Goal: Navigation & Orientation: Go to known website

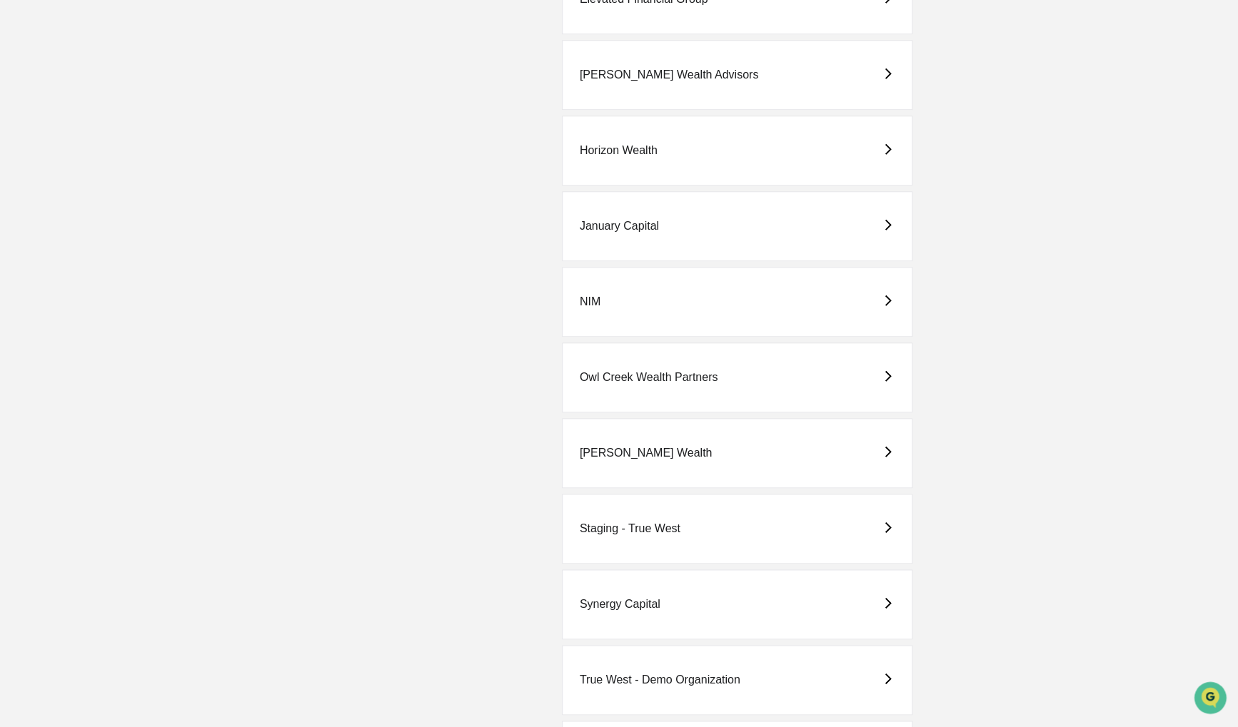
scroll to position [714, 0]
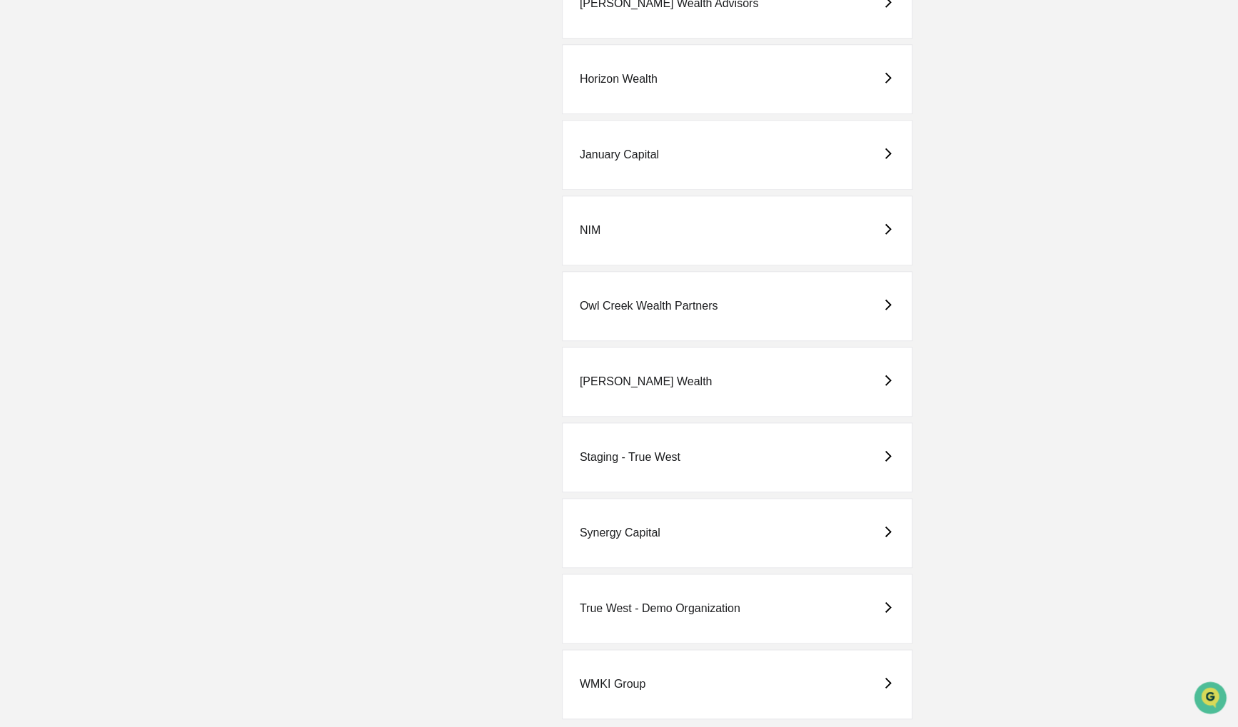
click at [744, 354] on div "[PERSON_NAME] Wealth" at bounding box center [737, 382] width 350 height 70
click at [737, 373] on div "[PERSON_NAME] Wealth" at bounding box center [737, 382] width 350 height 70
